Goal: Task Accomplishment & Management: Complete application form

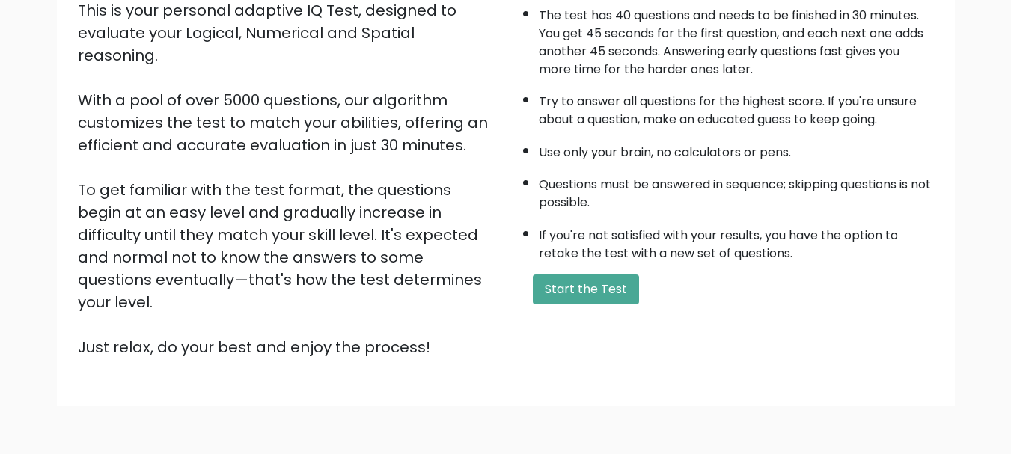
scroll to position [231, 0]
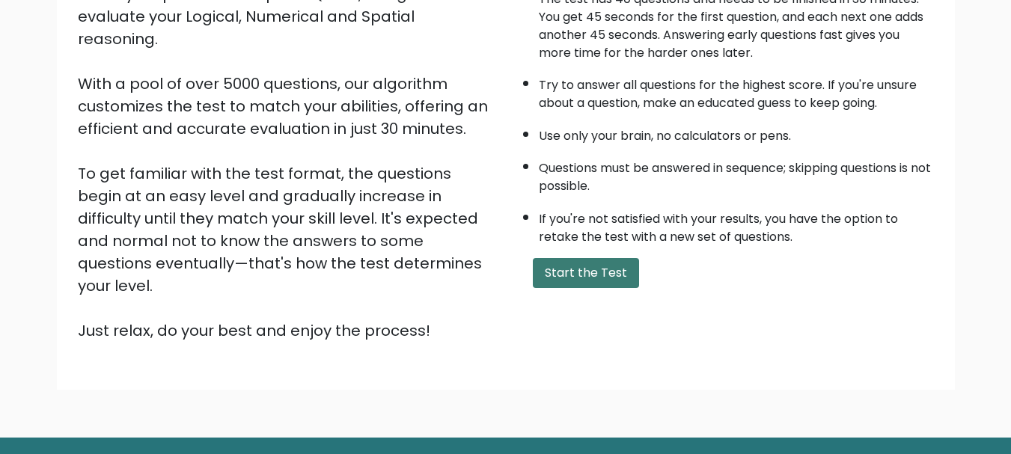
click at [587, 258] on button "Start the Test" at bounding box center [586, 273] width 106 height 30
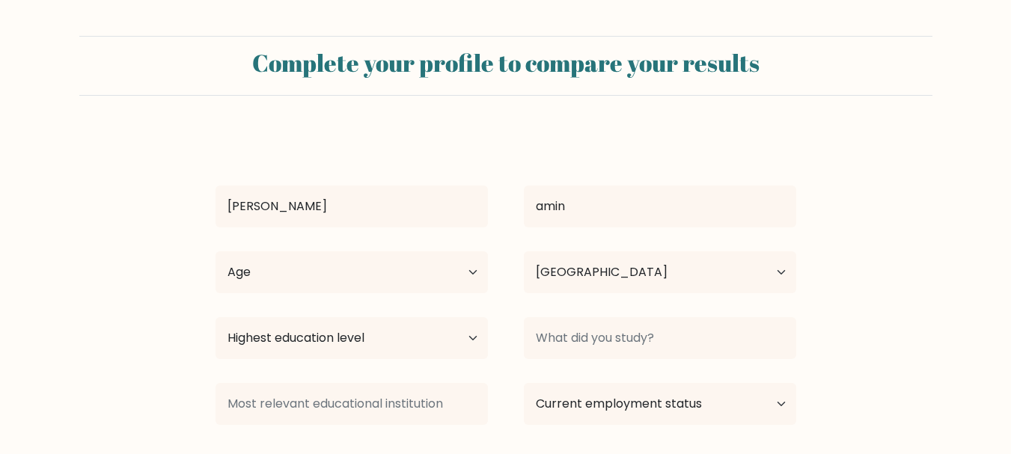
select select "PK"
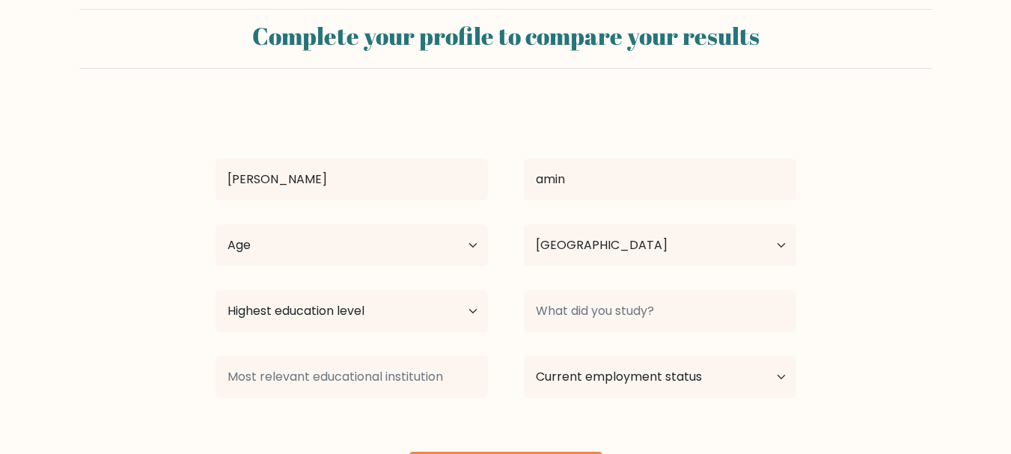
scroll to position [113, 0]
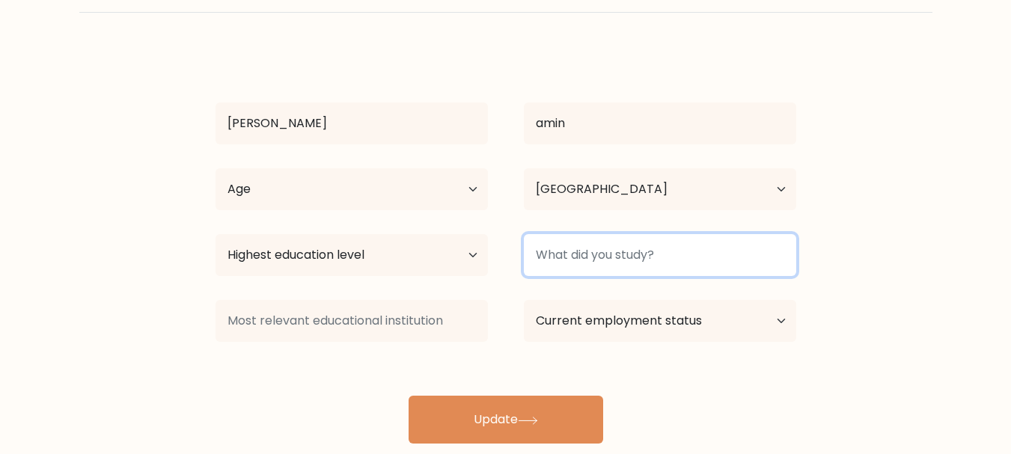
click at [643, 234] on input at bounding box center [660, 255] width 272 height 42
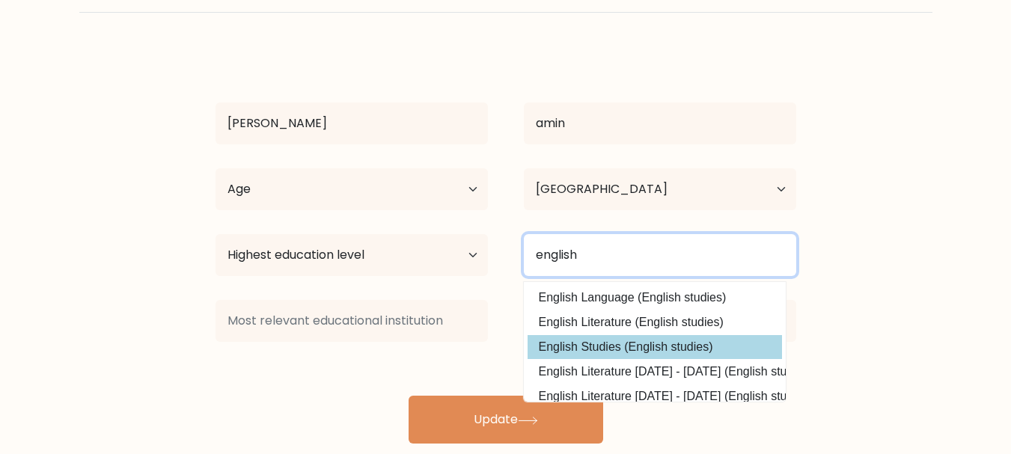
type input "english"
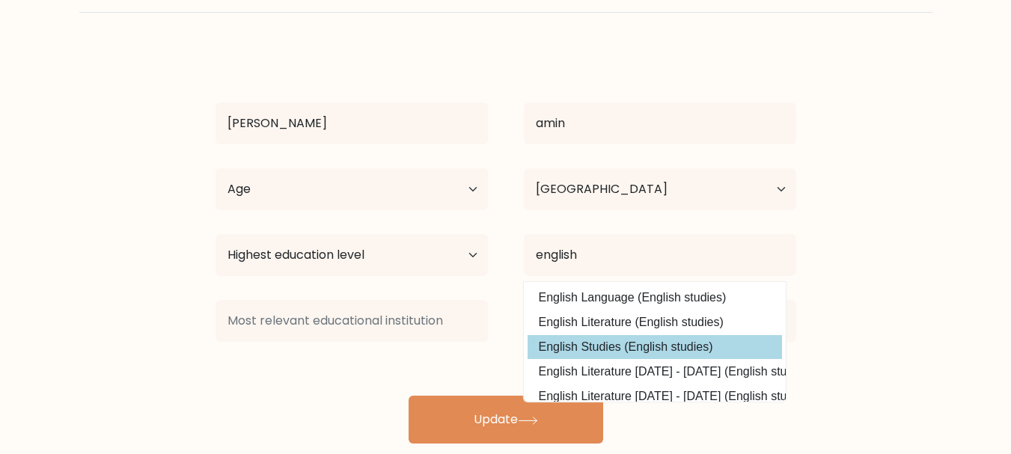
click at [610, 308] on div "samreen amin Age Under 18 years old 18-24 years old 25-34 years old 35-44 years…" at bounding box center [505, 246] width 598 height 395
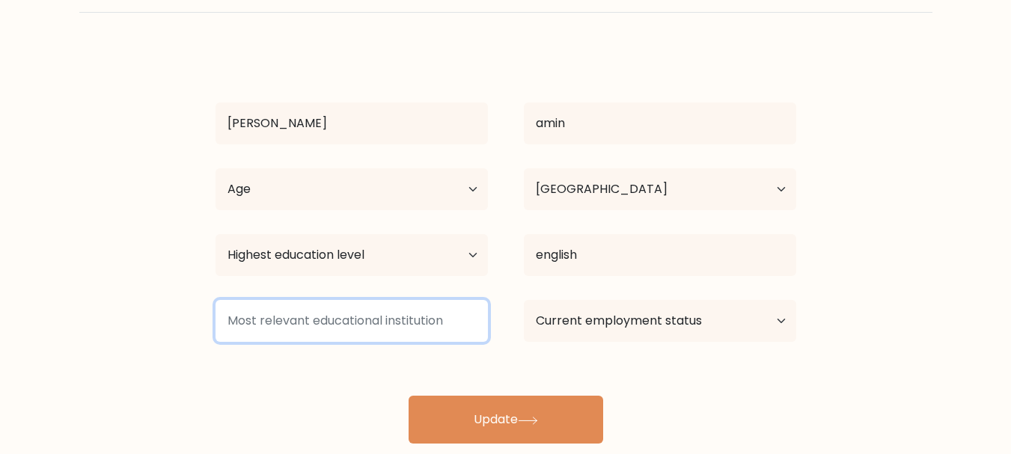
click at [416, 300] on input at bounding box center [351, 321] width 272 height 42
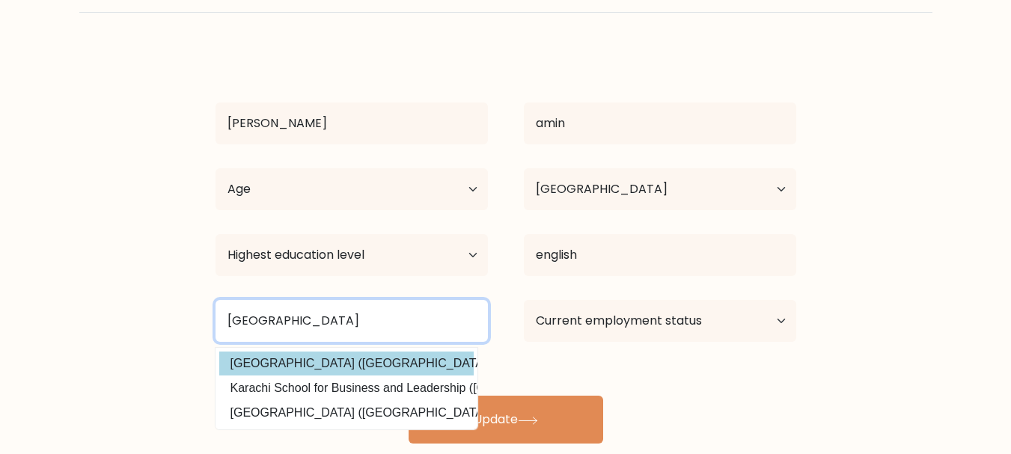
type input "karachi"
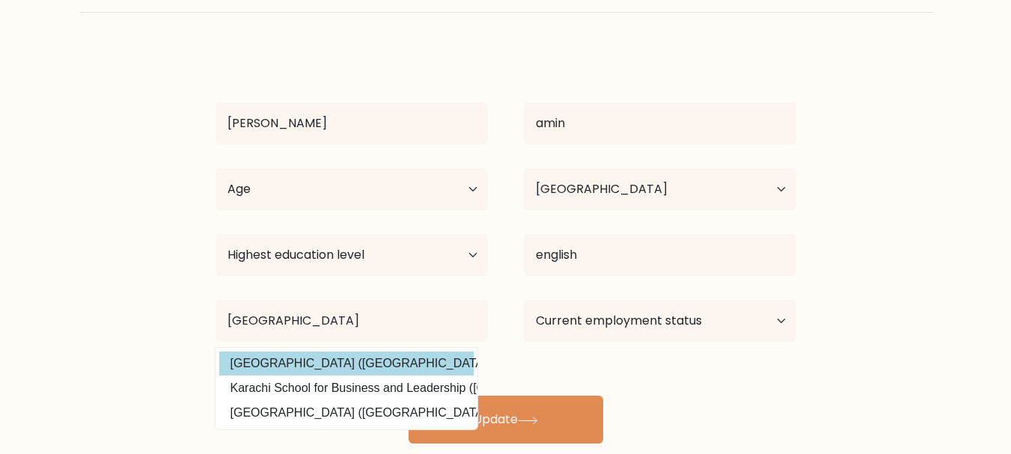
click at [326, 340] on div "samreen amin Age Under 18 years old 18-24 years old 25-34 years old 35-44 years…" at bounding box center [505, 246] width 598 height 395
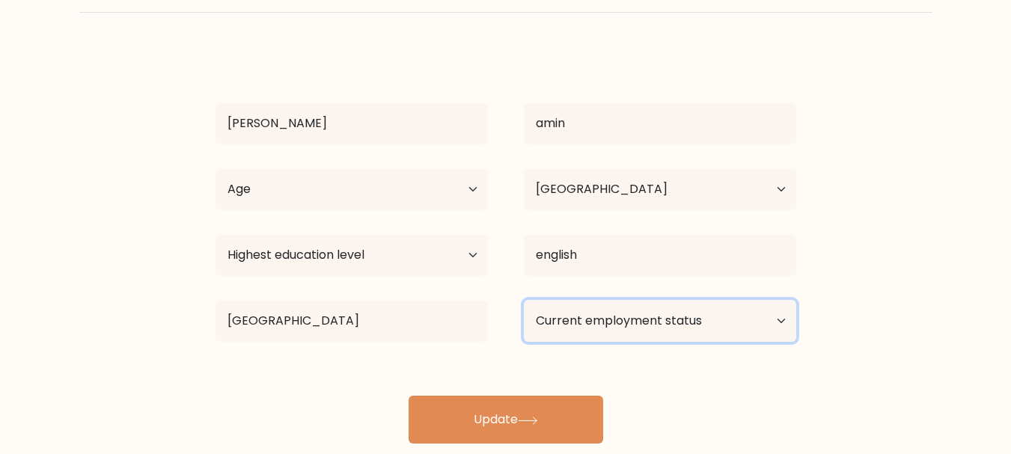
click at [784, 300] on select "Current employment status Employed Student Retired Other / prefer not to answer" at bounding box center [660, 321] width 272 height 42
select select "other"
click at [524, 300] on select "Current employment status Employed Student Retired Other / prefer not to answer" at bounding box center [660, 321] width 272 height 42
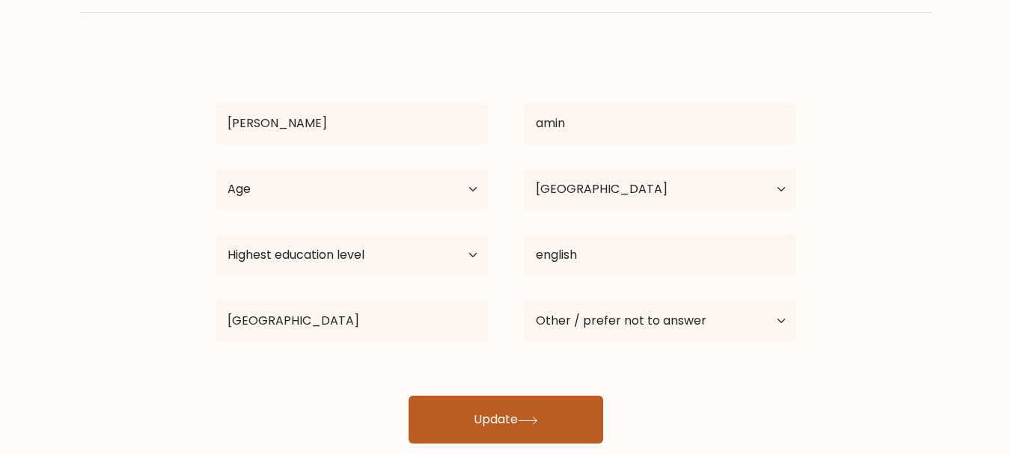
click at [480, 396] on button "Update" at bounding box center [505, 420] width 194 height 48
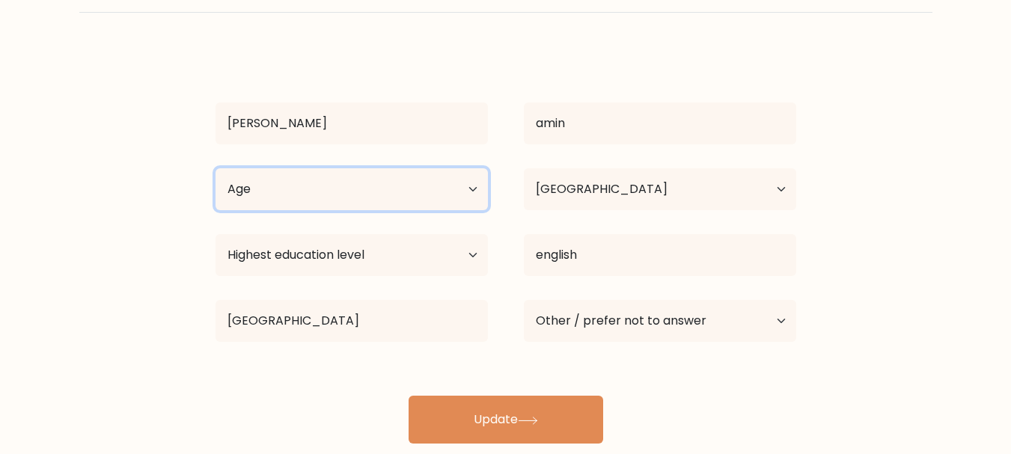
click at [362, 168] on select "Age Under 18 years old 18-24 years old 25-34 years old 35-44 years old 45-54 ye…" at bounding box center [351, 189] width 272 height 42
select select "25_34"
click at [215, 168] on select "Age Under 18 years old 18-24 years old 25-34 years old 35-44 years old 45-54 ye…" at bounding box center [351, 189] width 272 height 42
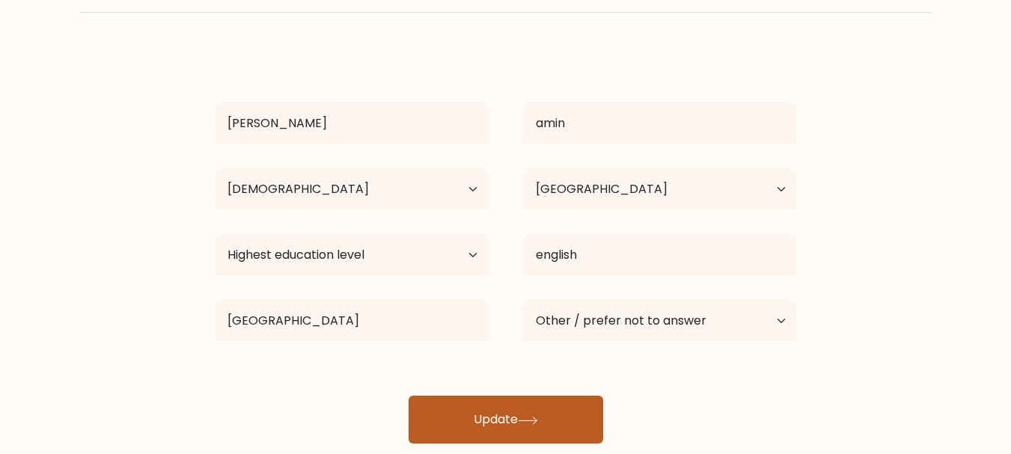
click at [493, 396] on button "Update" at bounding box center [505, 420] width 194 height 48
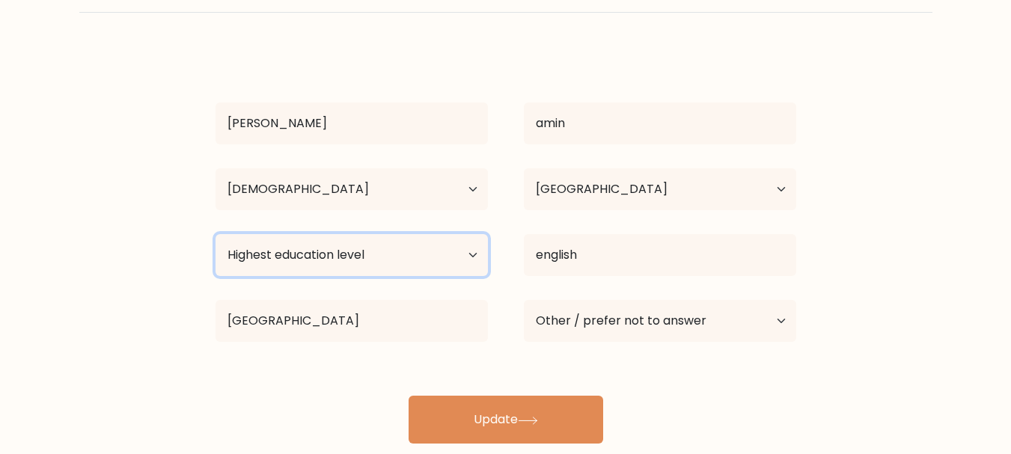
click at [473, 234] on select "Highest education level No schooling Primary Lower Secondary Upper Secondary Oc…" at bounding box center [351, 255] width 272 height 42
select select "bachelors_degree"
click at [215, 234] on select "Highest education level No schooling Primary Lower Secondary Upper Secondary Oc…" at bounding box center [351, 255] width 272 height 42
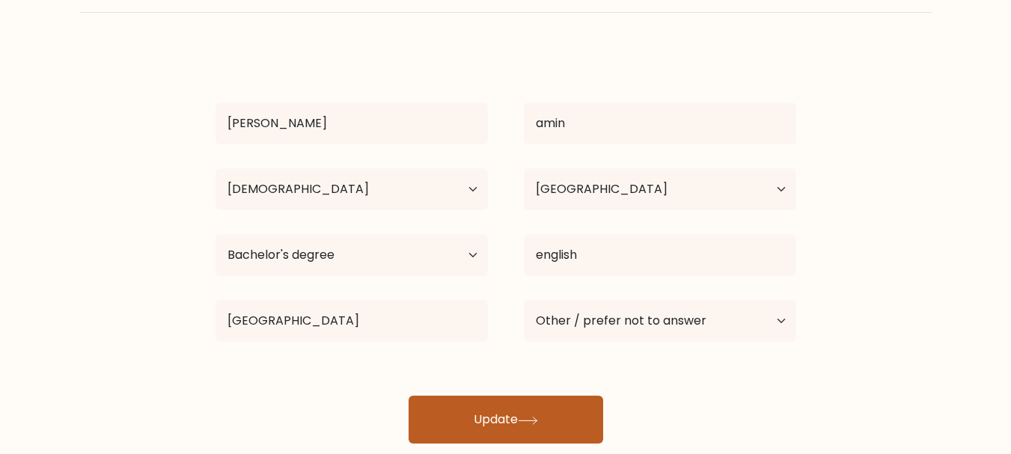
click at [476, 396] on button "Update" at bounding box center [505, 420] width 194 height 48
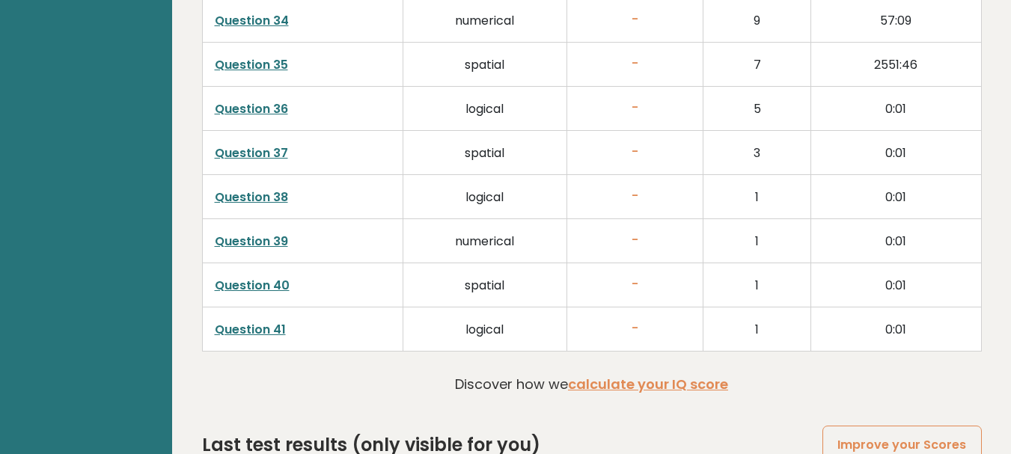
scroll to position [3903, 0]
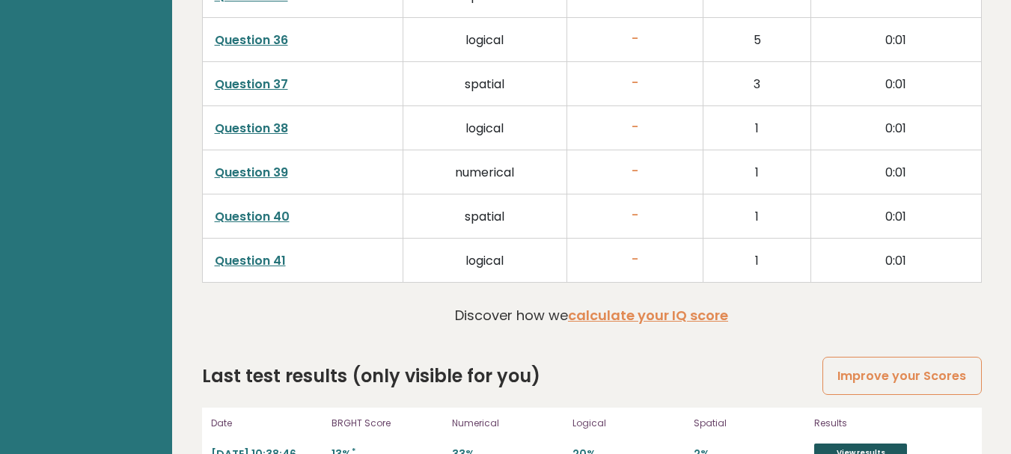
click at [877, 444] on link "View results" at bounding box center [860, 453] width 93 height 19
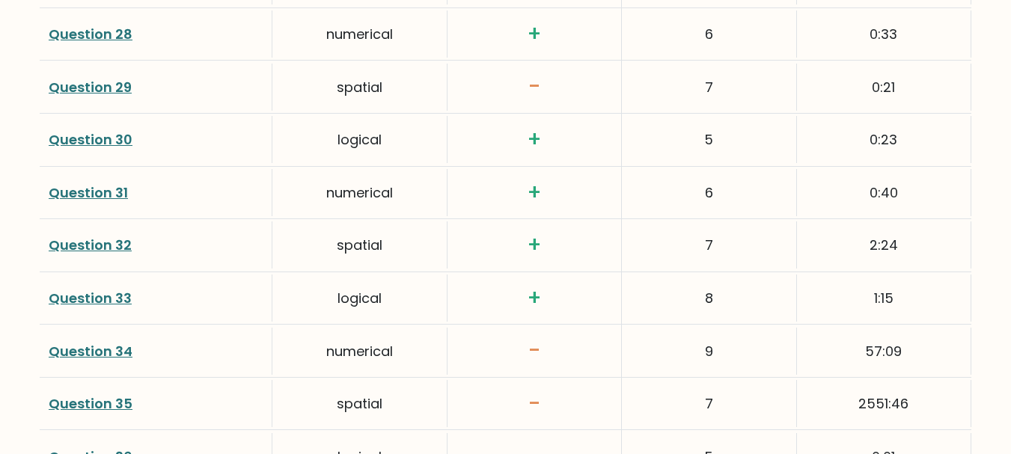
scroll to position [3624, 0]
